Goal: Task Accomplishment & Management: Complete application form

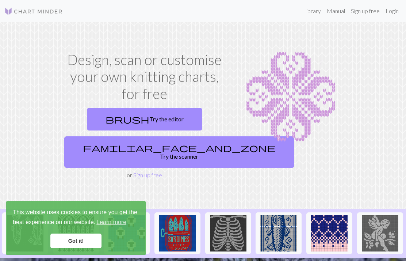
click at [83, 238] on link "Got it!" at bounding box center [75, 240] width 51 height 15
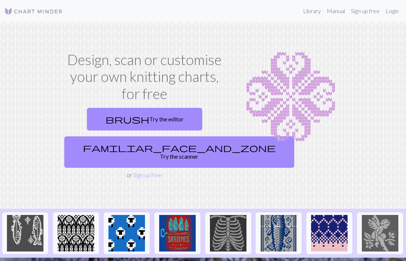
click at [365, 9] on link "Sign up free" at bounding box center [365, 11] width 35 height 15
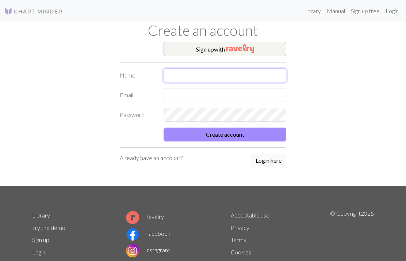
click at [226, 73] on input "text" at bounding box center [225, 75] width 123 height 14
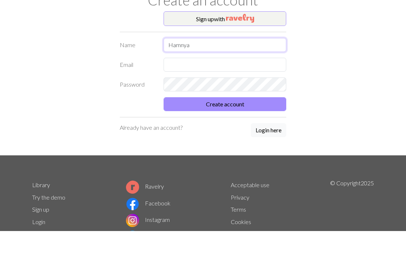
type input "Hamnya"
click at [212, 88] on input "text" at bounding box center [225, 95] width 123 height 14
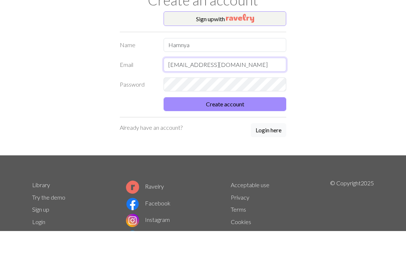
type input "[EMAIL_ADDRESS][DOMAIN_NAME]"
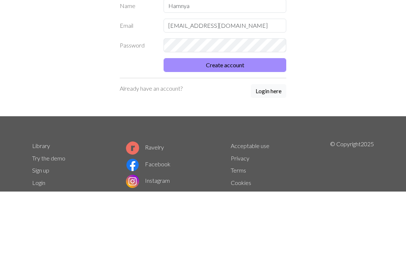
click at [245, 127] on button "Create account" at bounding box center [225, 134] width 123 height 14
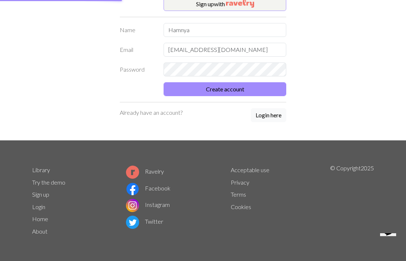
scroll to position [38, 0]
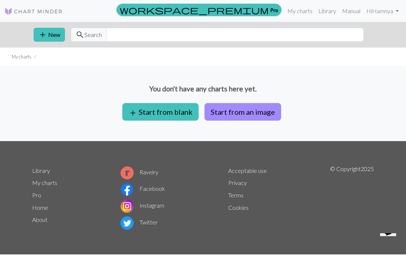
click at [169, 107] on button "add Start from blank" at bounding box center [160, 112] width 76 height 18
